Goal: Information Seeking & Learning: Understand process/instructions

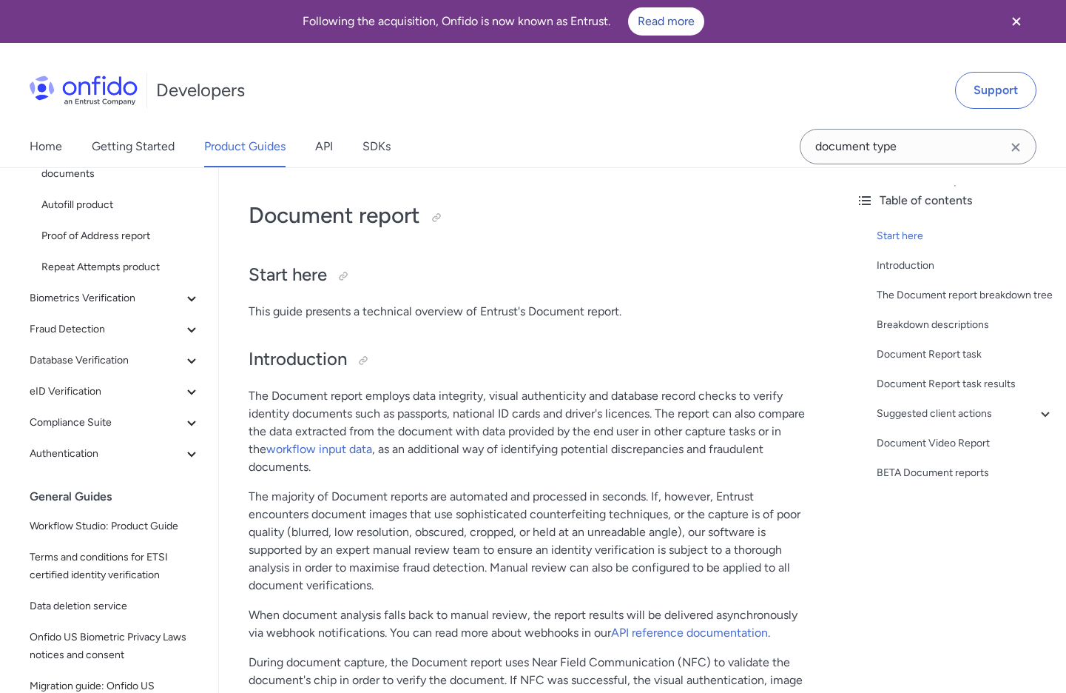
scroll to position [209, 0]
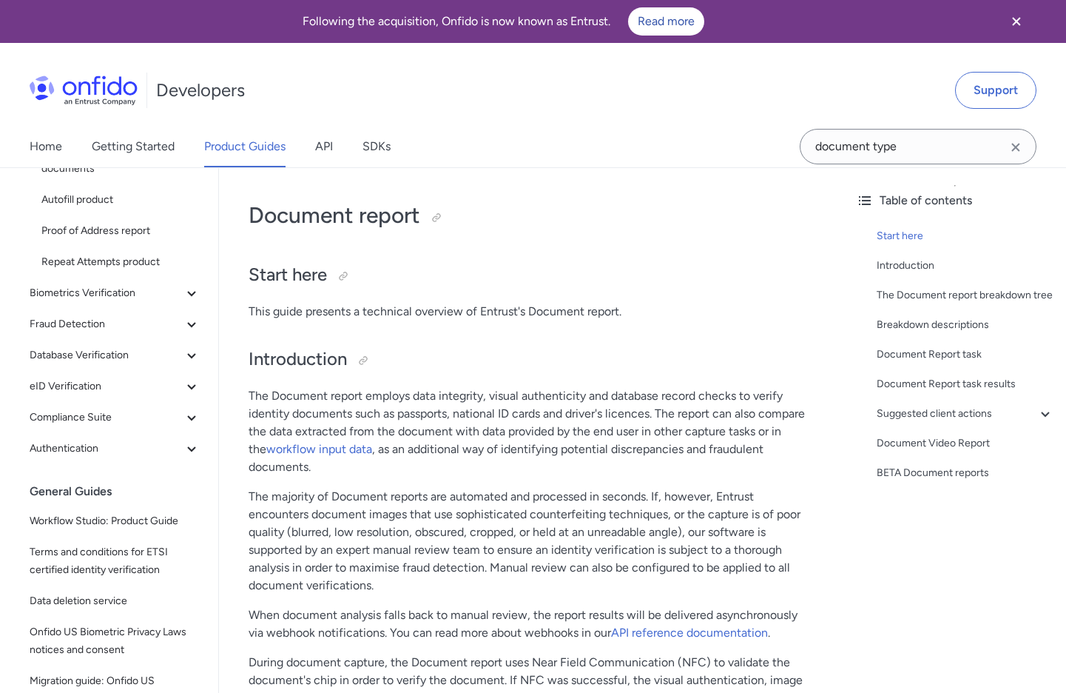
click at [417, 533] on p "The majority of Document reports are automated and processed in seconds. If, ho…" at bounding box center [532, 541] width 566 height 107
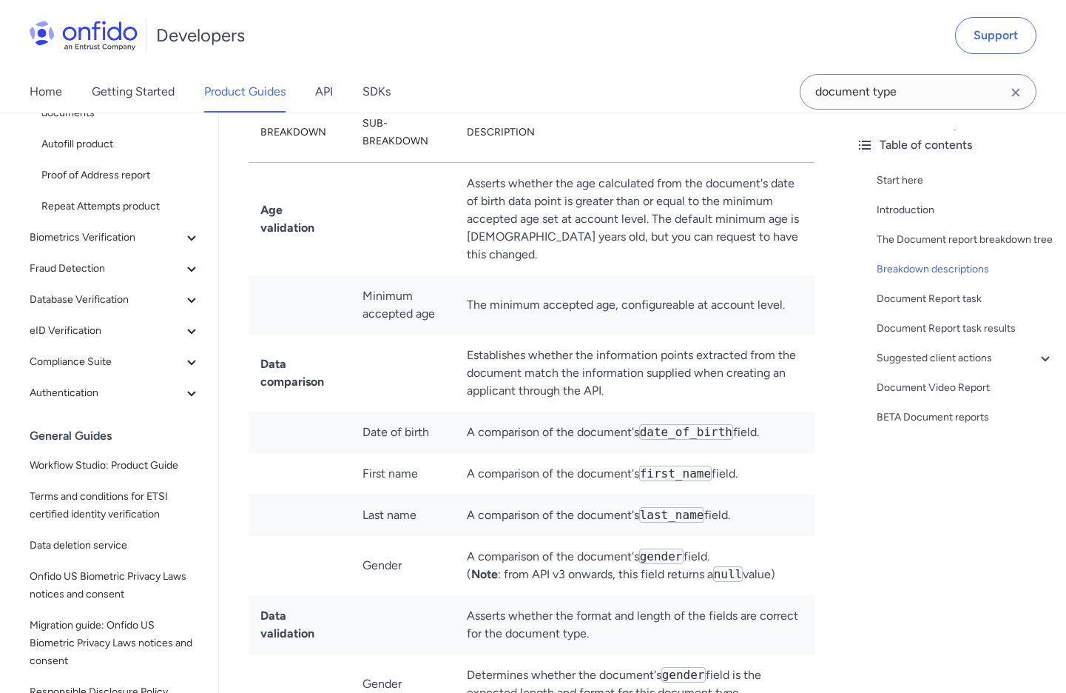
click at [485, 357] on td "Establishes whether the information points extracted from the document match th…" at bounding box center [635, 372] width 360 height 77
drag, startPoint x: 490, startPoint y: 346, endPoint x: 475, endPoint y: 323, distance: 27.3
click at [486, 341] on td "Establishes whether the information points extracted from the document match th…" at bounding box center [635, 372] width 360 height 77
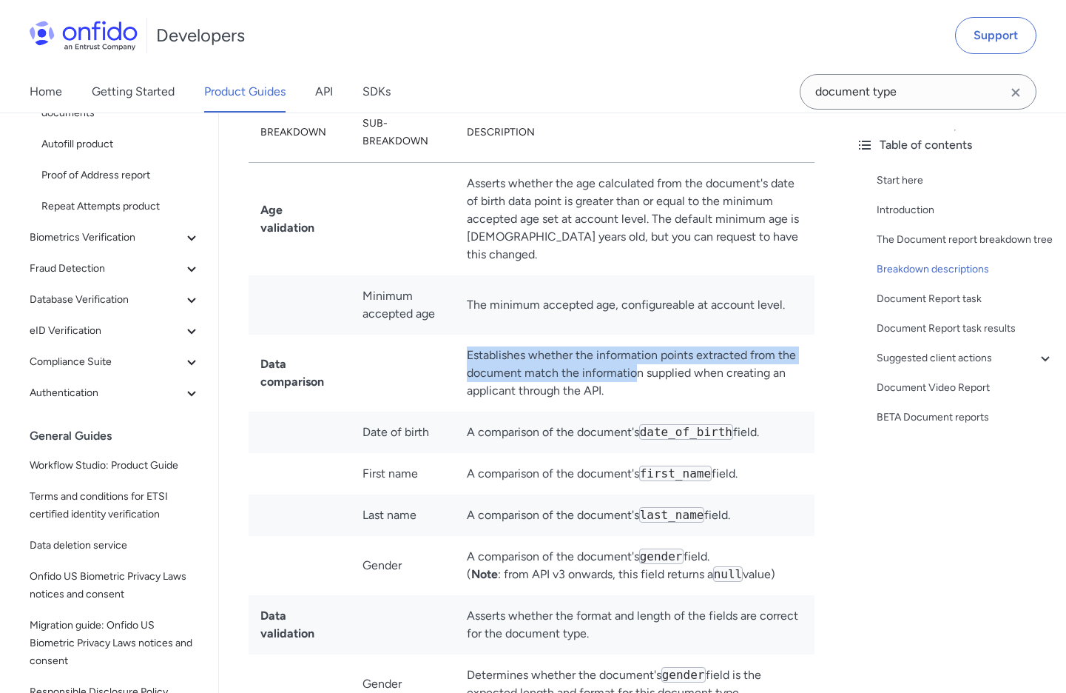
drag, startPoint x: 468, startPoint y: 313, endPoint x: 636, endPoint y: 344, distance: 170.8
click at [639, 345] on td "Establishes whether the information points extracted from the document match th…" at bounding box center [635, 372] width 360 height 77
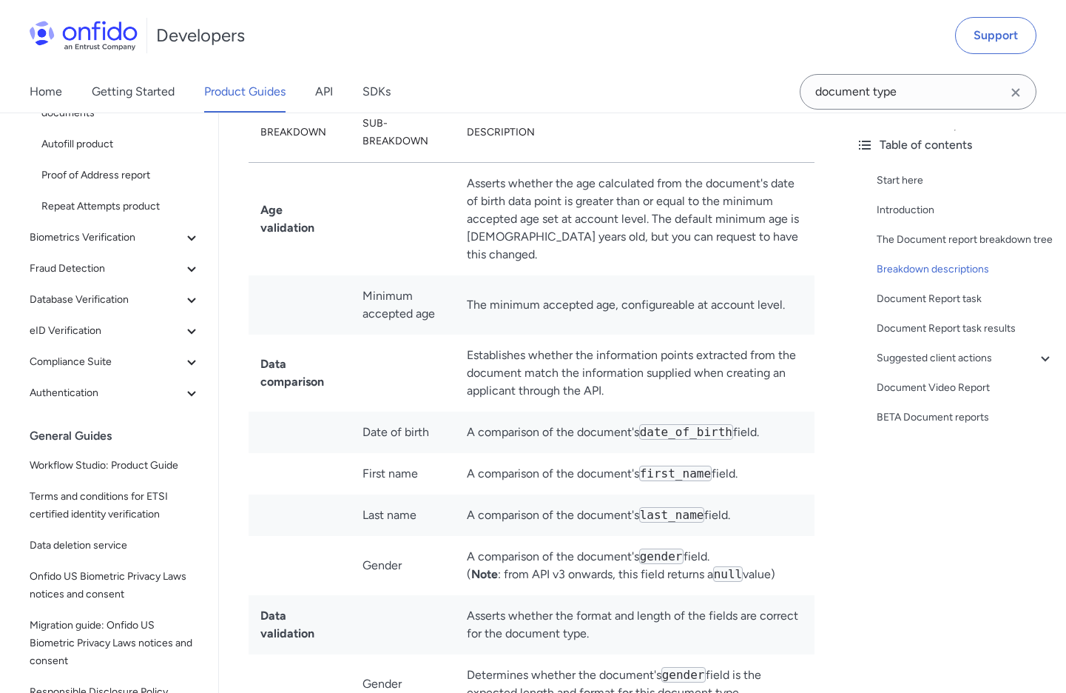
drag, startPoint x: 578, startPoint y: 329, endPoint x: 573, endPoint y: 350, distance: 22.1
click at [577, 334] on td "Establishes whether the information points extracted from the document match th…" at bounding box center [635, 372] width 360 height 77
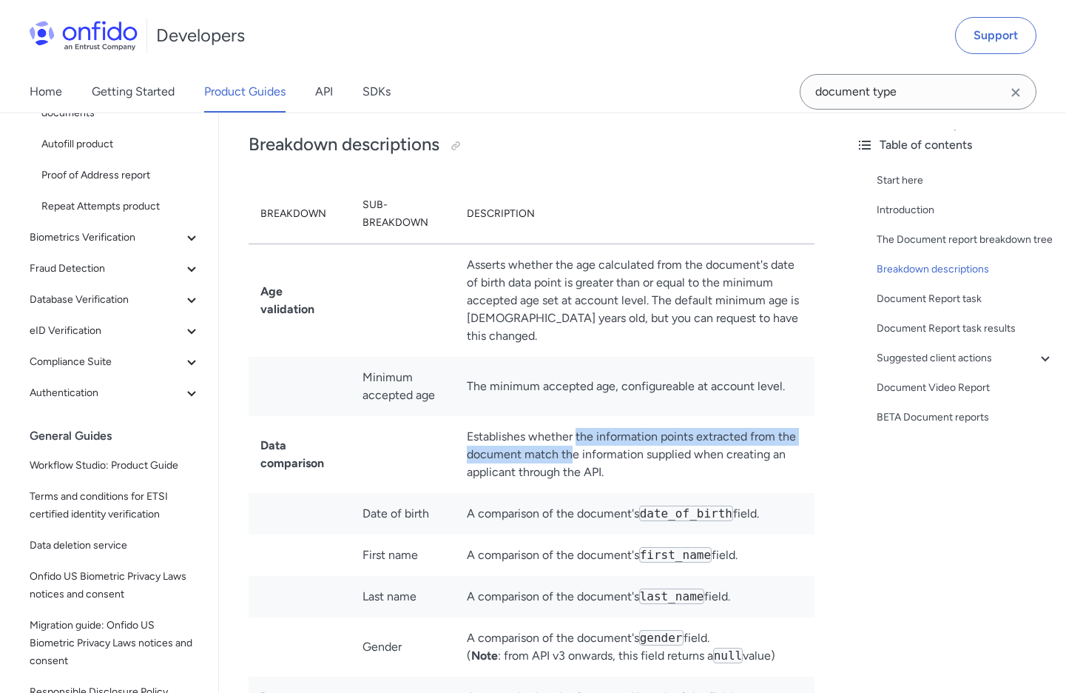
scroll to position [3104, 0]
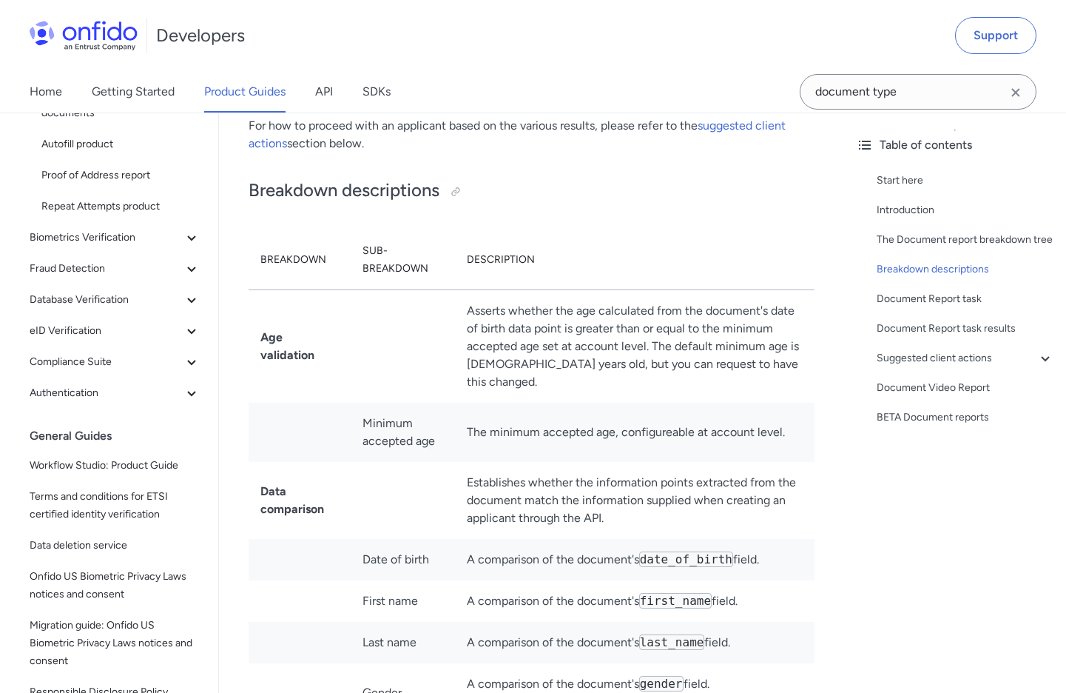
click at [551, 474] on td "Establishes whether the information points extracted from the document match th…" at bounding box center [635, 500] width 360 height 77
drag, startPoint x: 560, startPoint y: 454, endPoint x: 741, endPoint y: 453, distance: 181.3
click at [741, 462] on td "Establishes whether the information points extracted from the document match th…" at bounding box center [635, 500] width 360 height 77
click at [742, 462] on td "Establishes whether the information points extracted from the document match th…" at bounding box center [635, 500] width 360 height 77
drag, startPoint x: 747, startPoint y: 451, endPoint x: 772, endPoint y: 449, distance: 25.3
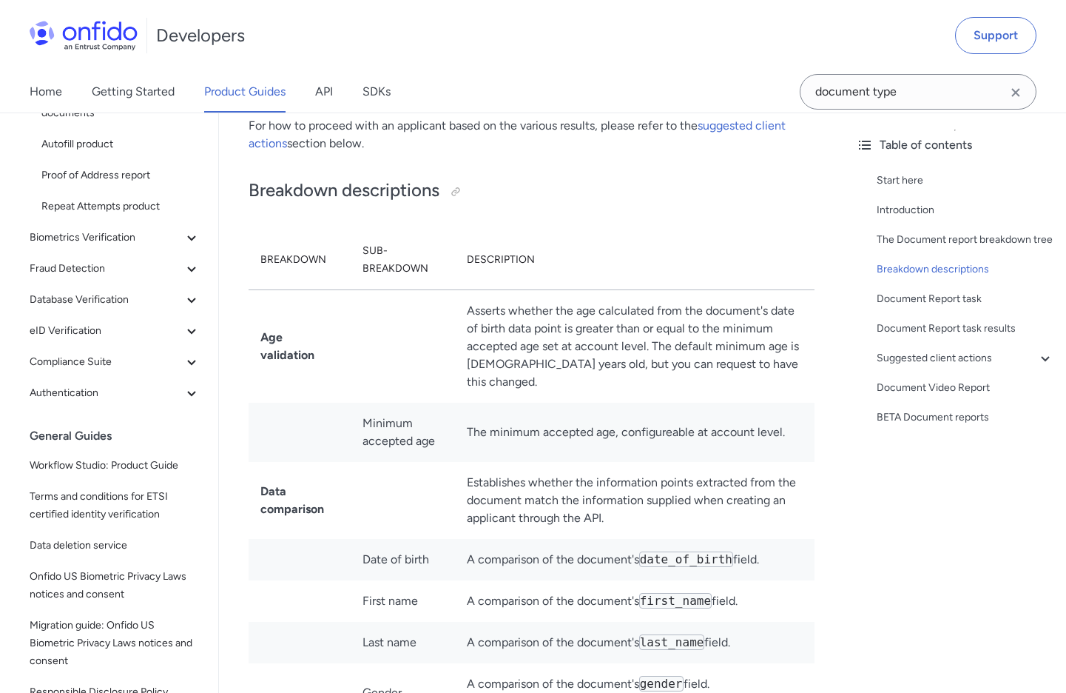
click at [747, 462] on td "Establishes whether the information points extracted from the document match th…" at bounding box center [635, 500] width 360 height 77
drag, startPoint x: 772, startPoint y: 449, endPoint x: 607, endPoint y: 454, distance: 164.3
click at [764, 462] on td "Establishes whether the information points extracted from the document match th…" at bounding box center [635, 500] width 360 height 77
drag, startPoint x: 525, startPoint y: 462, endPoint x: 761, endPoint y: 465, distance: 236.0
click at [764, 468] on td "Establishes whether the information points extracted from the document match th…" at bounding box center [635, 500] width 360 height 77
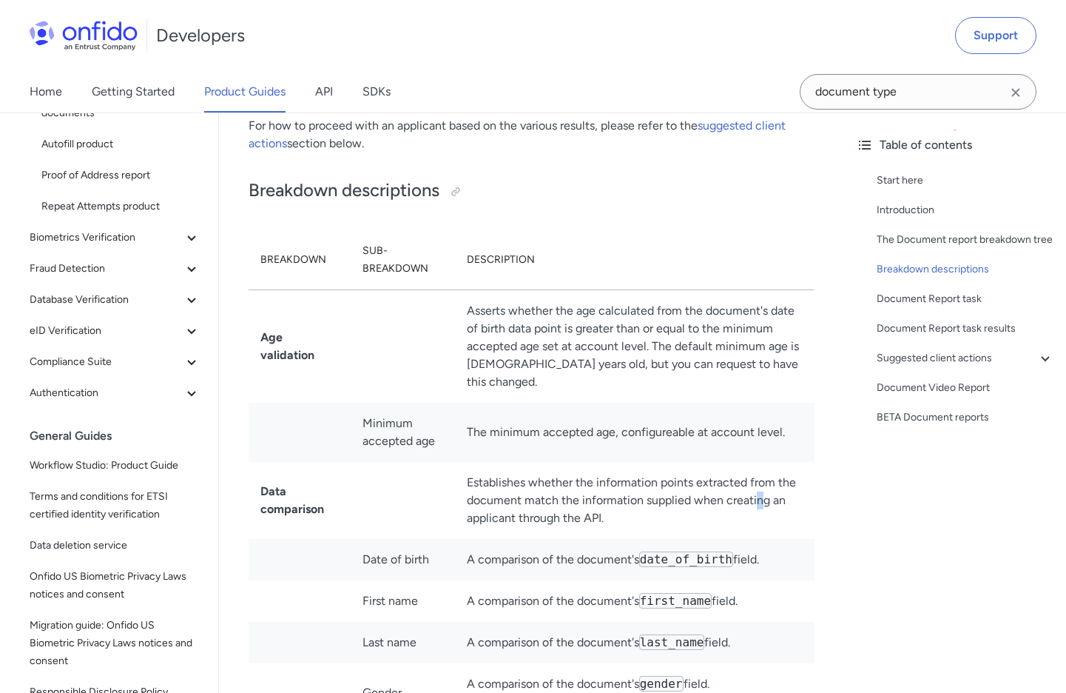
click at [761, 465] on td "Establishes whether the information points extracted from the document match th…" at bounding box center [635, 500] width 360 height 77
drag, startPoint x: 493, startPoint y: 481, endPoint x: 589, endPoint y: 489, distance: 96.5
click at [593, 490] on td "Establishes whether the information points extracted from the document match th…" at bounding box center [635, 500] width 360 height 77
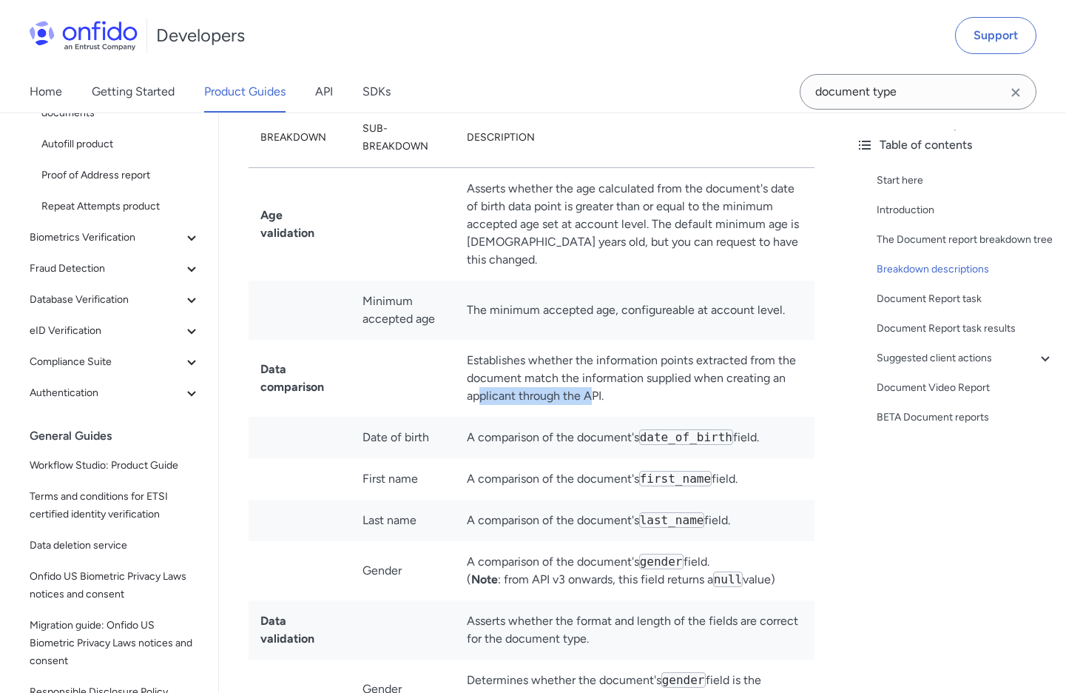
scroll to position [3235, 0]
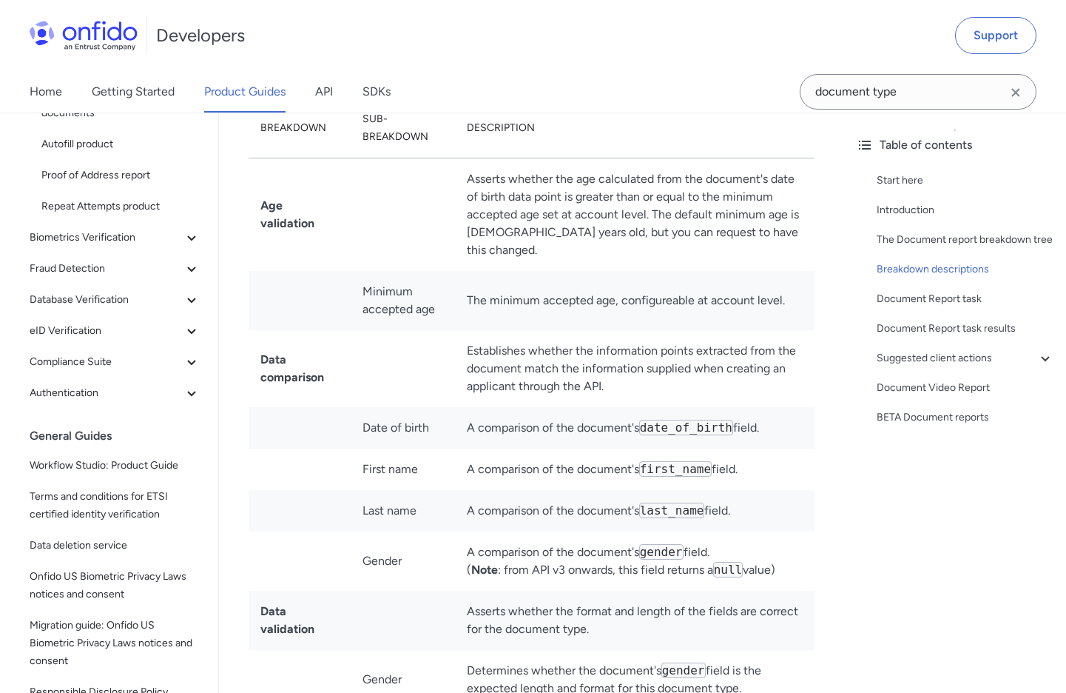
click at [568, 448] on td "A comparison of the document's first_name field." at bounding box center [635, 468] width 360 height 41
drag, startPoint x: 522, startPoint y: 322, endPoint x: 526, endPoint y: 357, distance: 35.1
click at [522, 330] on td "Establishes whether the information points extracted from the document match th…" at bounding box center [635, 368] width 360 height 77
click at [354, 354] on td at bounding box center [403, 368] width 104 height 77
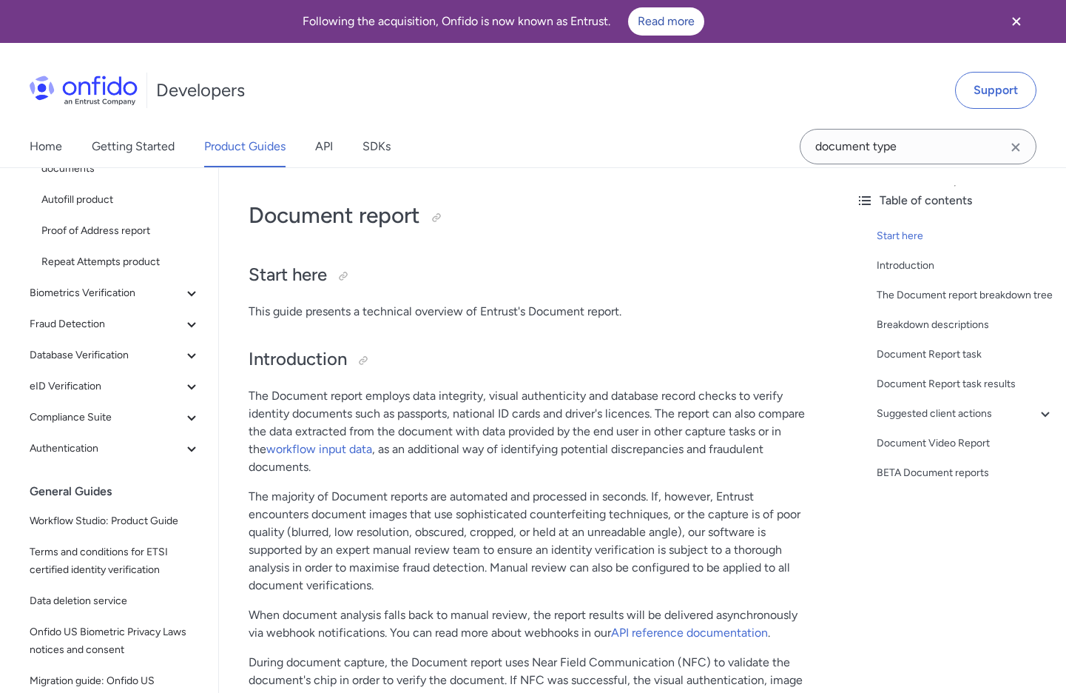
scroll to position [15, 0]
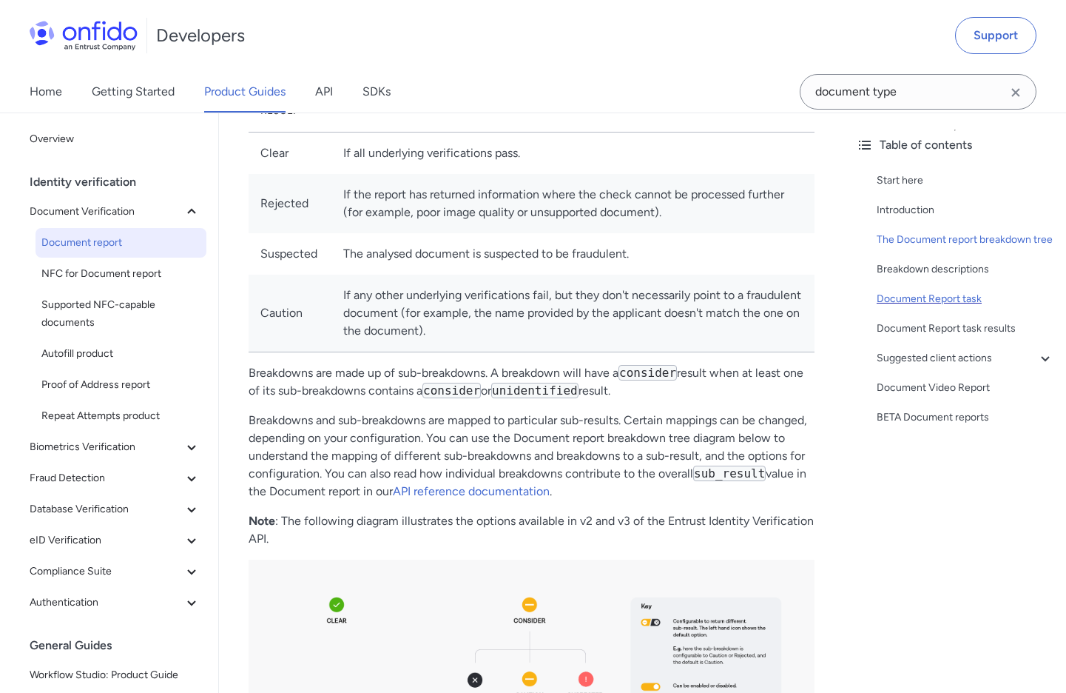
scroll to position [850, 0]
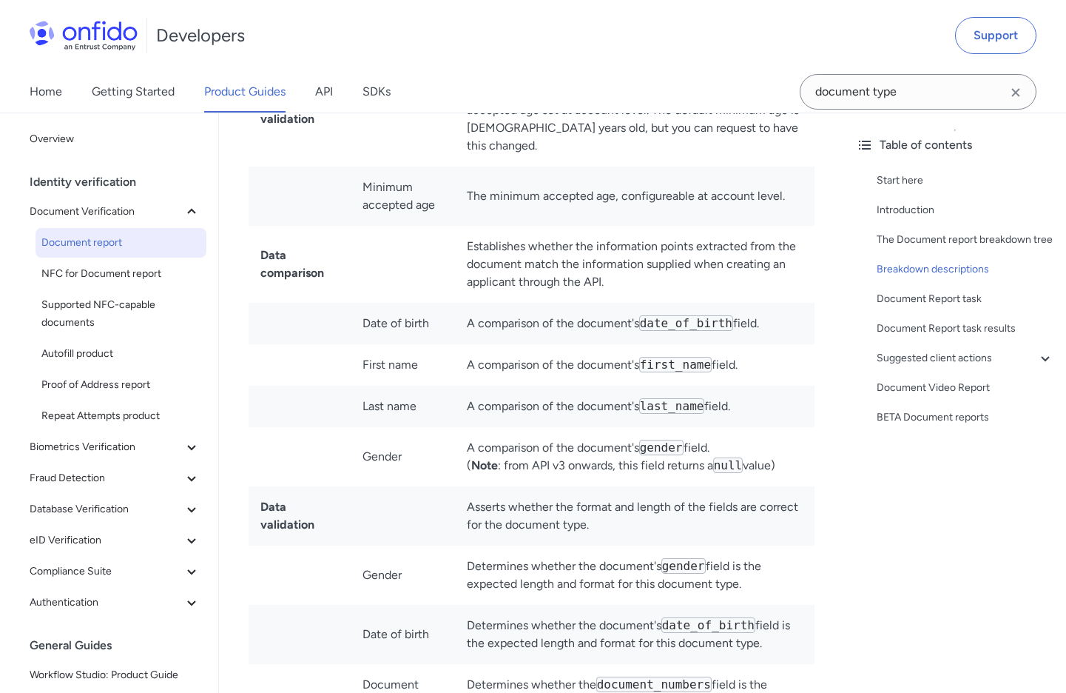
scroll to position [3368, 0]
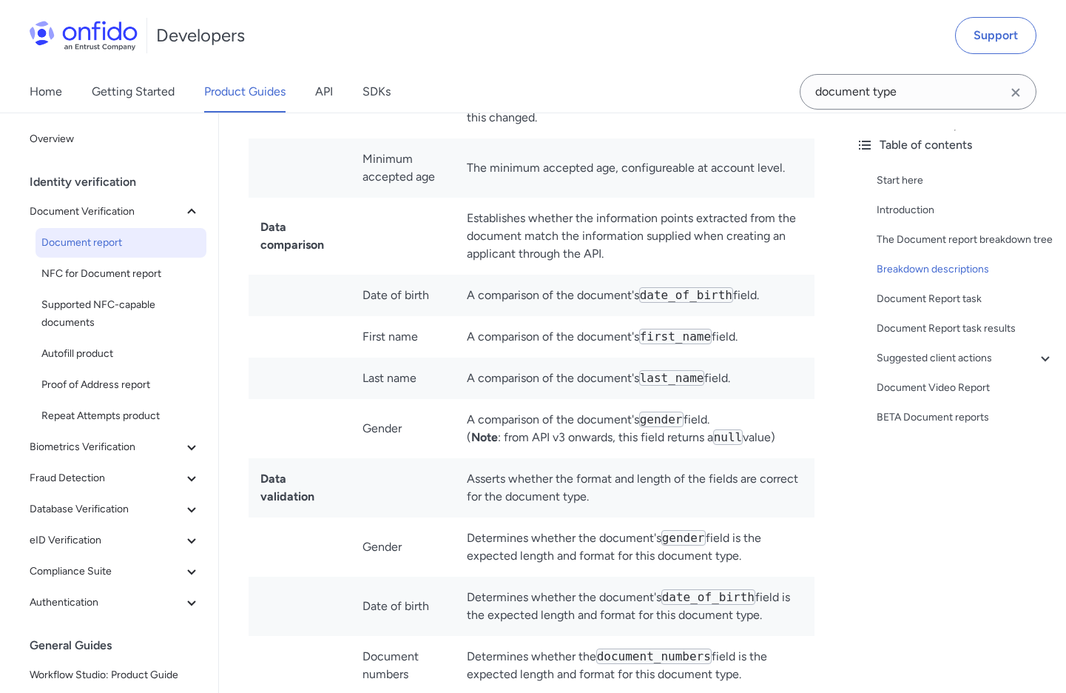
drag, startPoint x: 413, startPoint y: 280, endPoint x: 445, endPoint y: 285, distance: 32.2
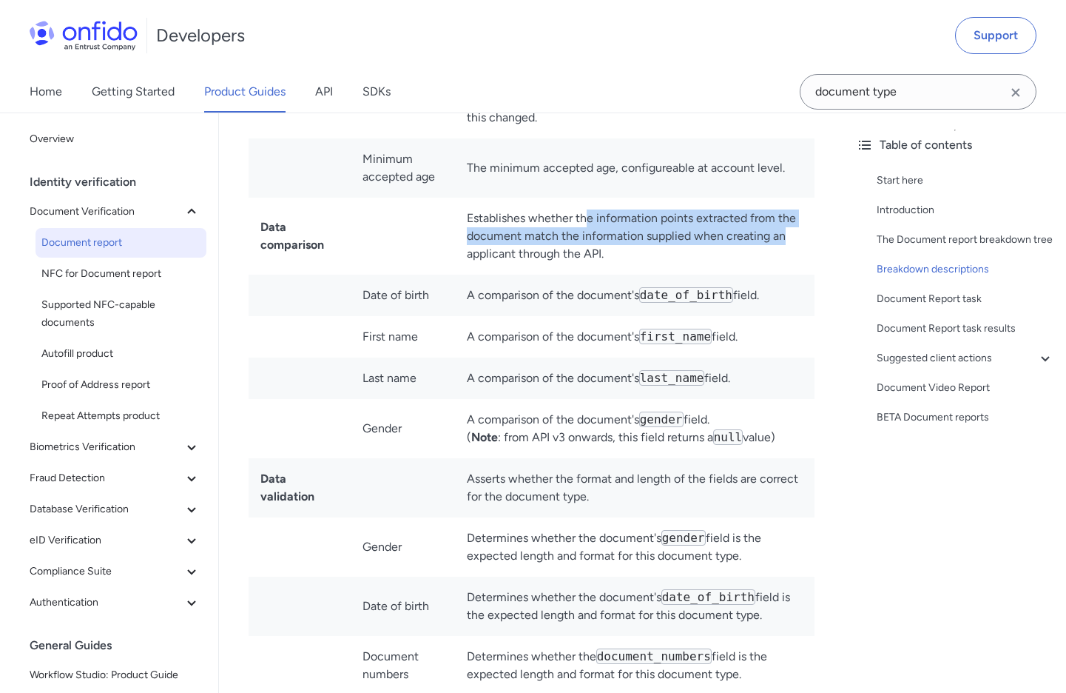
drag, startPoint x: 627, startPoint y: 186, endPoint x: 803, endPoint y: 198, distance: 175.7
click at [803, 198] on td "Establishes whether the information points extracted from the document match th…" at bounding box center [635, 236] width 360 height 77
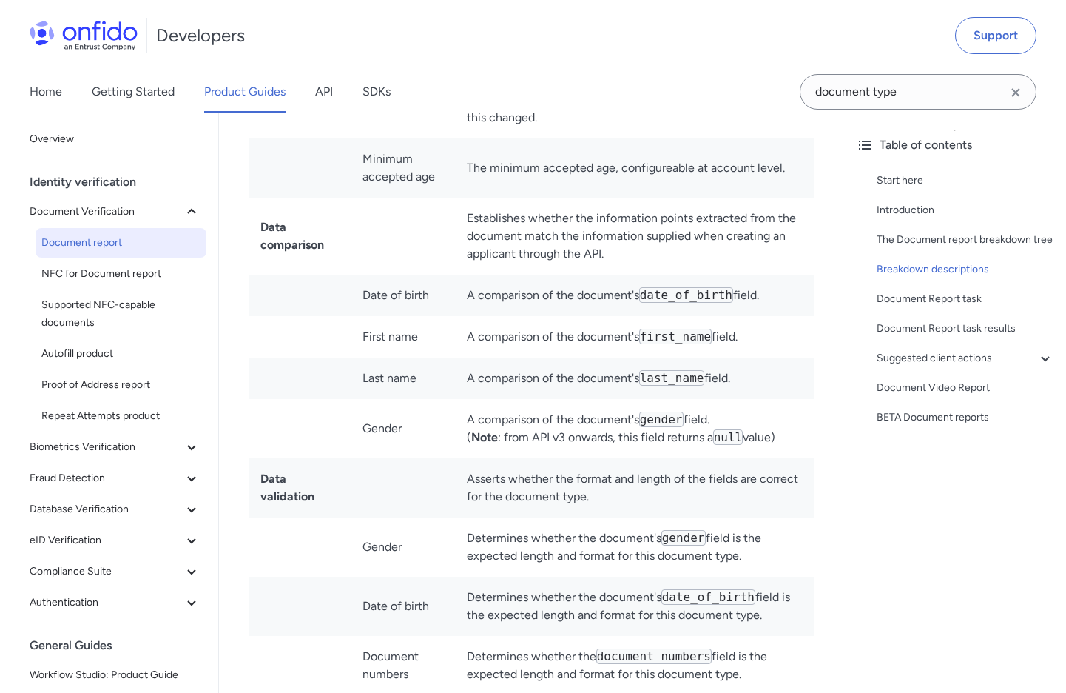
click at [799, 198] on td "Establishes whether the information points extracted from the document match th…" at bounding box center [635, 236] width 360 height 77
click at [786, 198] on td "Establishes whether the information points extracted from the document match th…" at bounding box center [635, 236] width 360 height 77
drag, startPoint x: 521, startPoint y: 209, endPoint x: 750, endPoint y: 203, distance: 229.4
click at [750, 206] on td "Establishes whether the information points extracted from the document match th…" at bounding box center [635, 236] width 360 height 77
drag, startPoint x: 750, startPoint y: 203, endPoint x: 741, endPoint y: 205, distance: 9.7
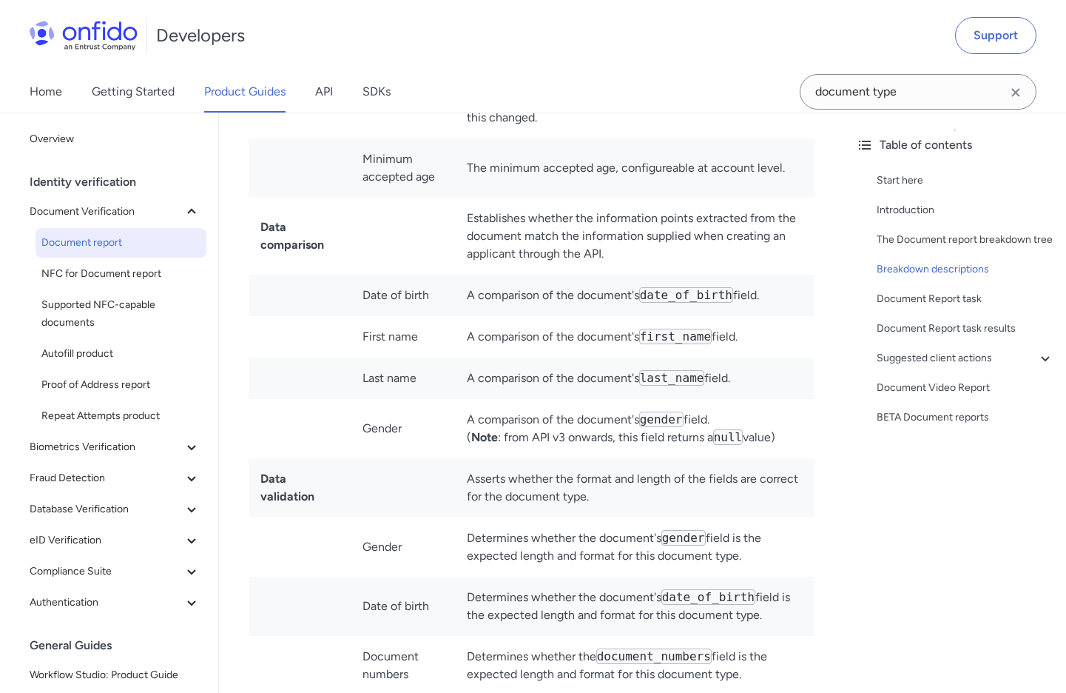
click at [745, 203] on td "Establishes whether the information points extracted from the document match th…" at bounding box center [635, 236] width 360 height 77
drag, startPoint x: 609, startPoint y: 215, endPoint x: 764, endPoint y: 238, distance: 156.4
click at [617, 217] on td "Establishes whether the information points extracted from the document match th…" at bounding box center [635, 236] width 360 height 77
click at [849, 255] on div "Table of contents Start here Introduction The Document report breakdown tree Br…" at bounding box center [955, 402] width 222 height 580
